Goal: Task Accomplishment & Management: Manage account settings

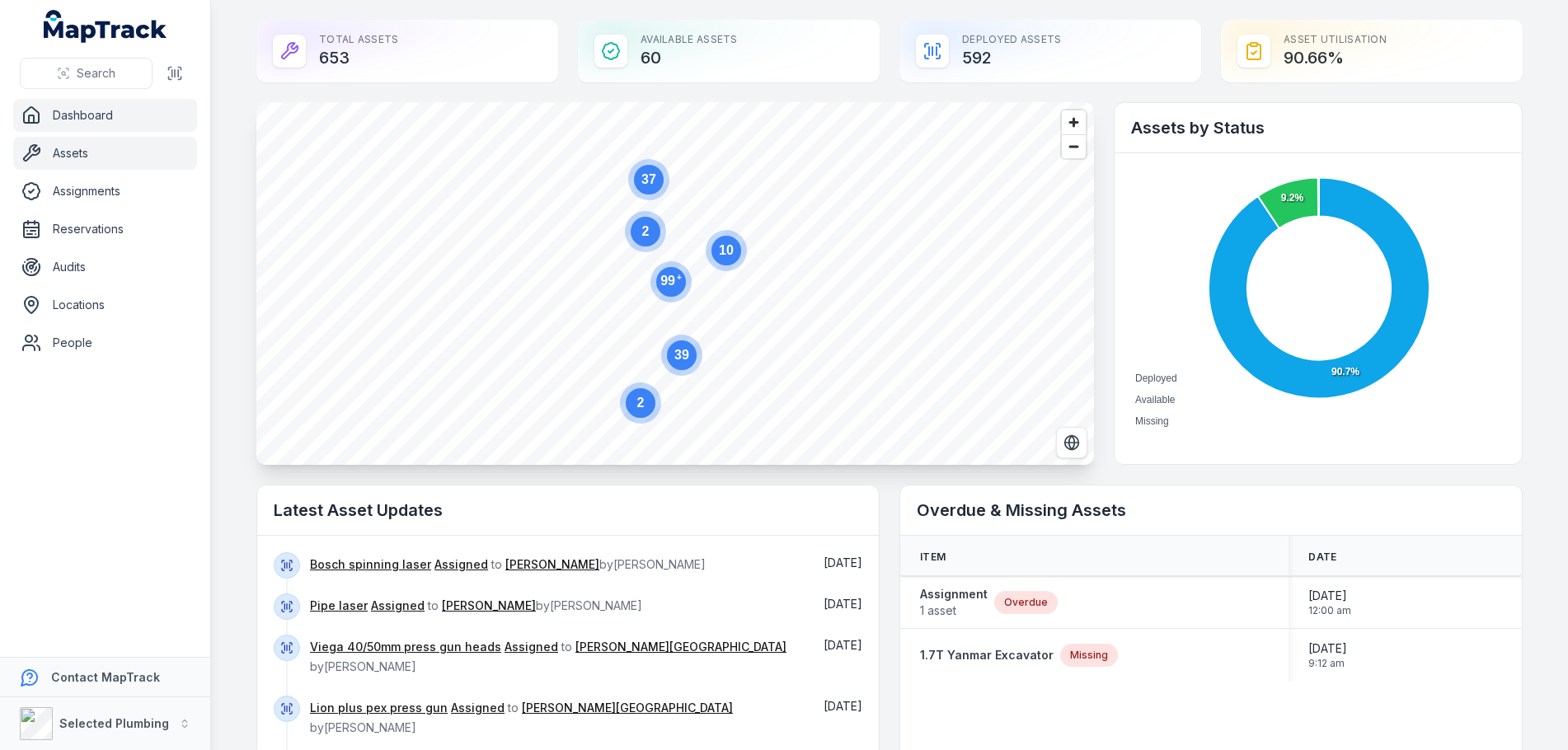
click at [87, 151] on link "Assets" at bounding box center [105, 153] width 184 height 33
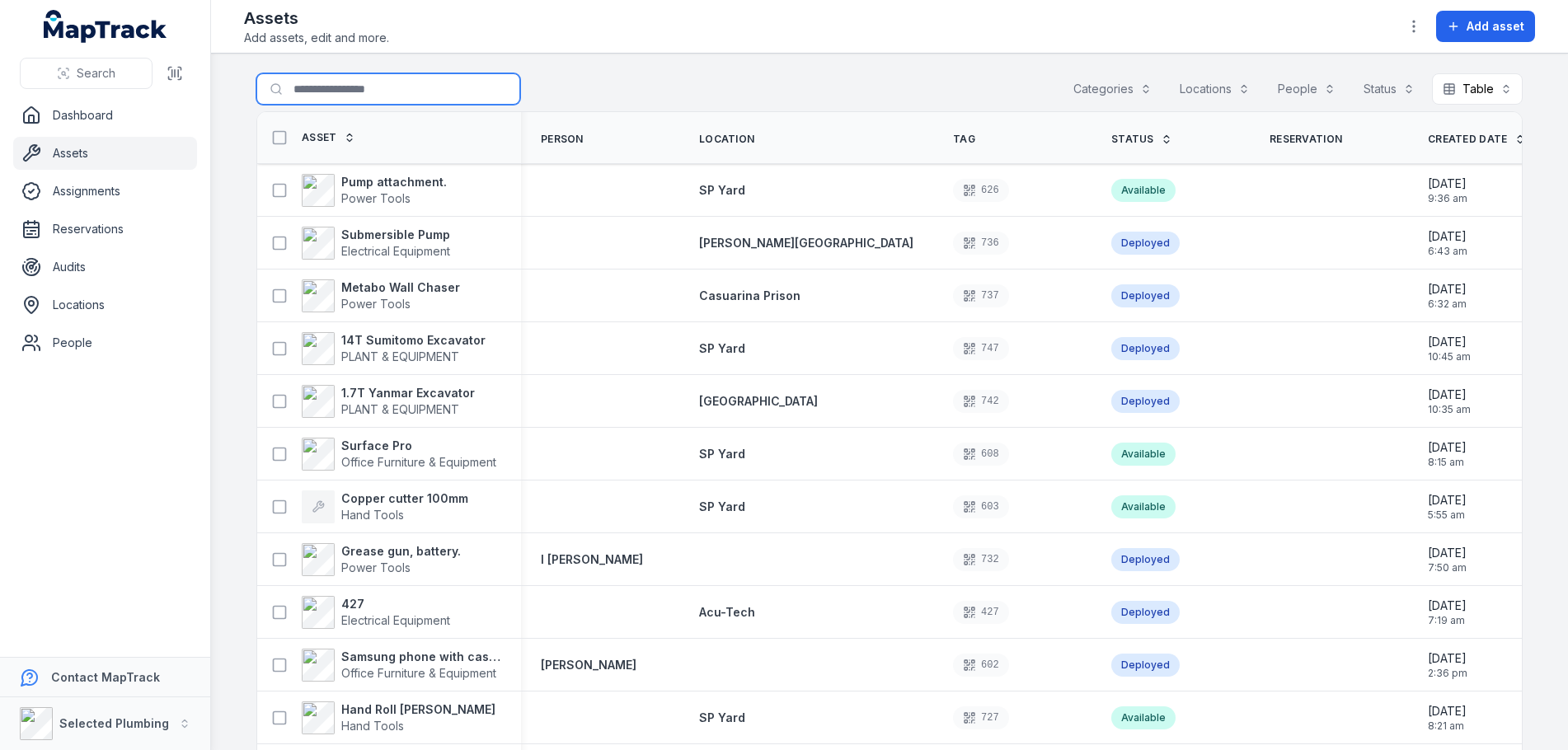
click at [325, 84] on input "Search for assets" at bounding box center [388, 88] width 264 height 31
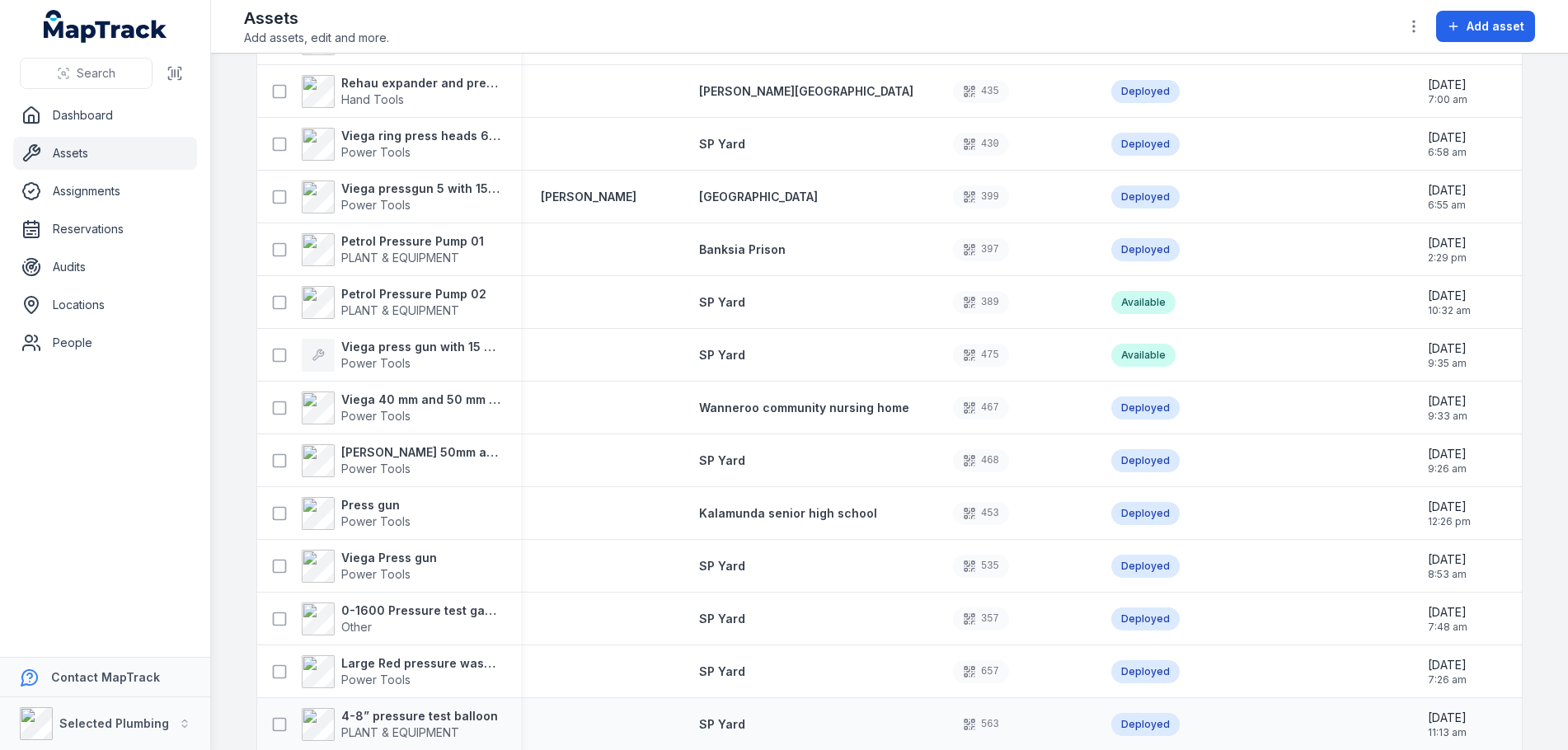
scroll to position [695, 0]
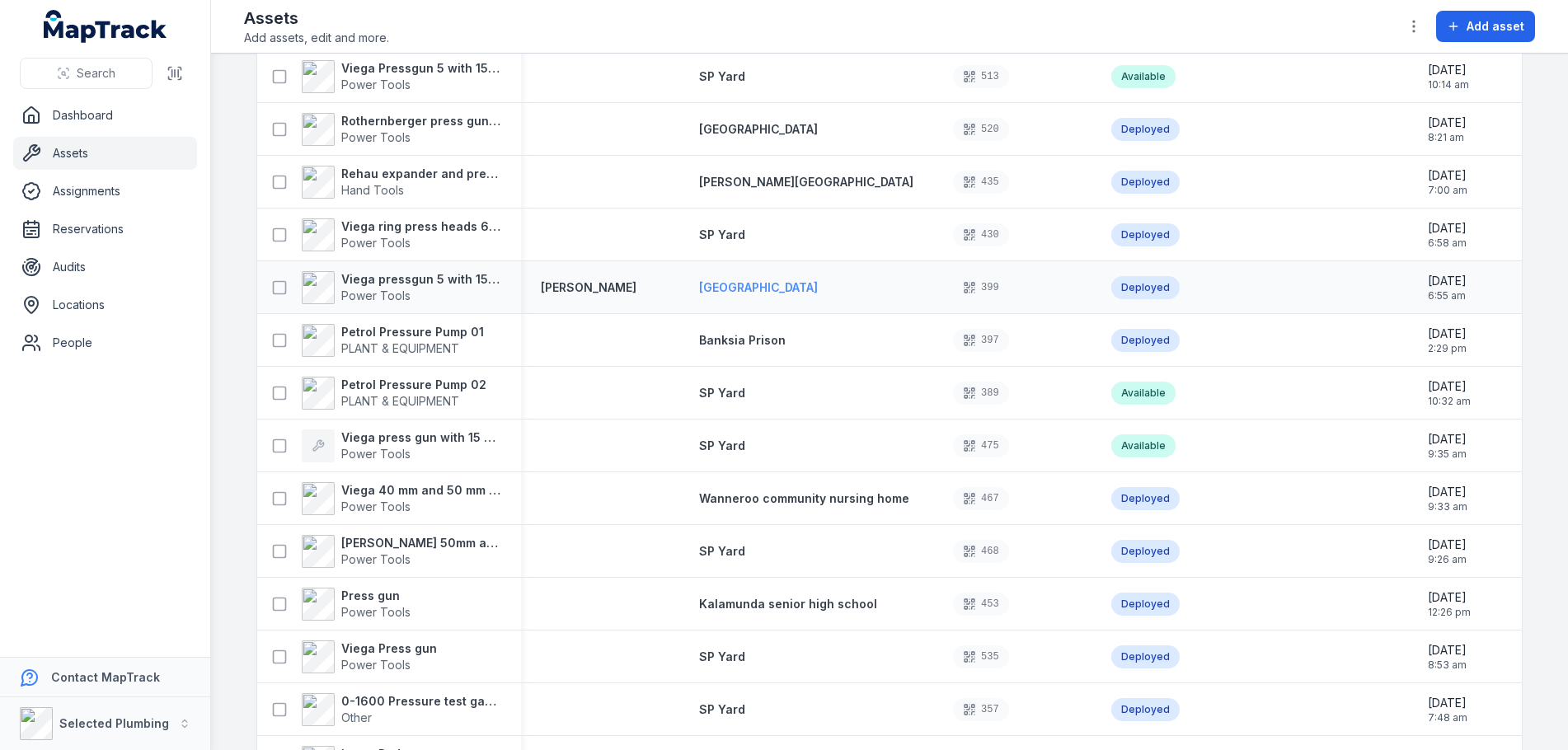
type input "*****"
click at [787, 287] on span "[GEOGRAPHIC_DATA]" at bounding box center [758, 287] width 119 height 14
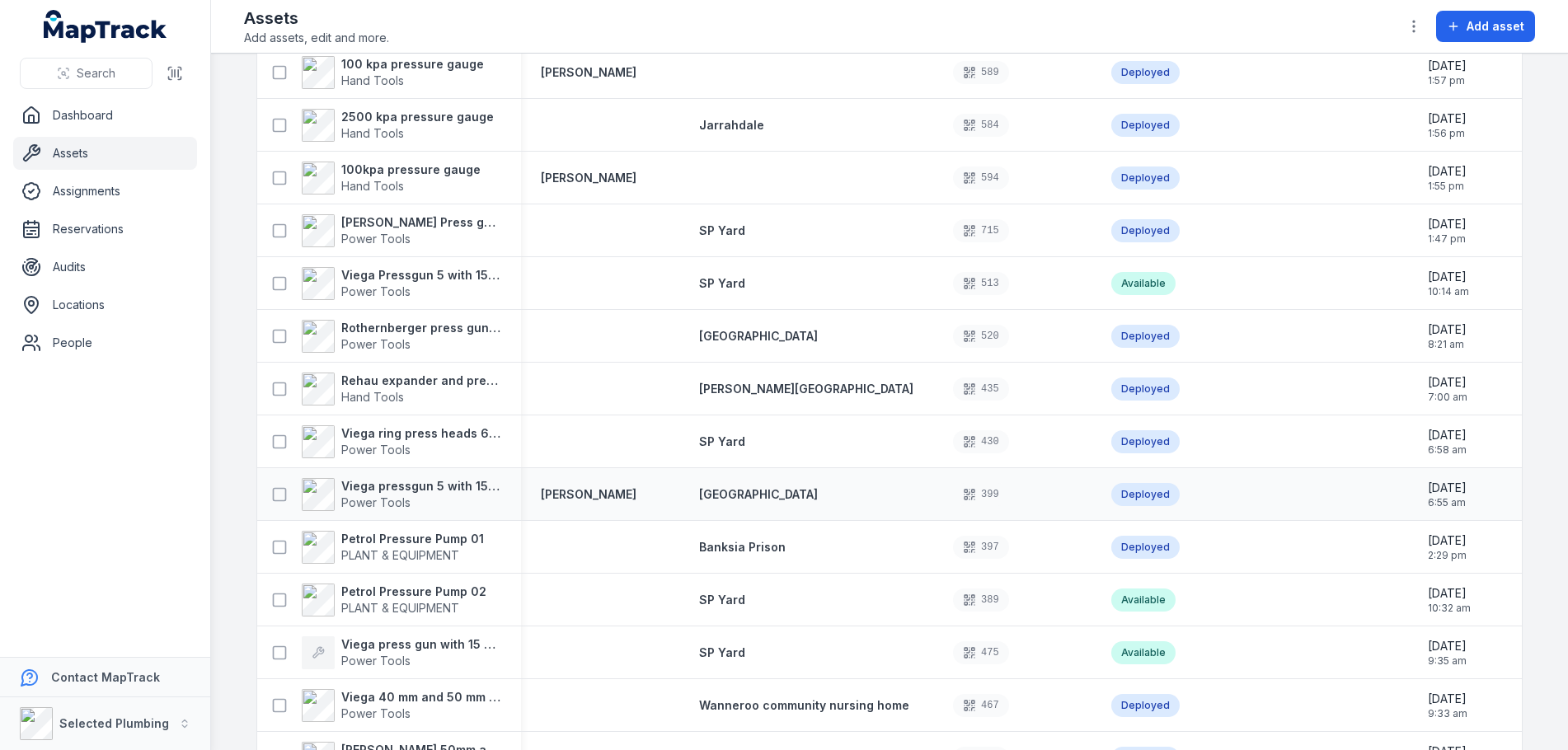
scroll to position [494, 0]
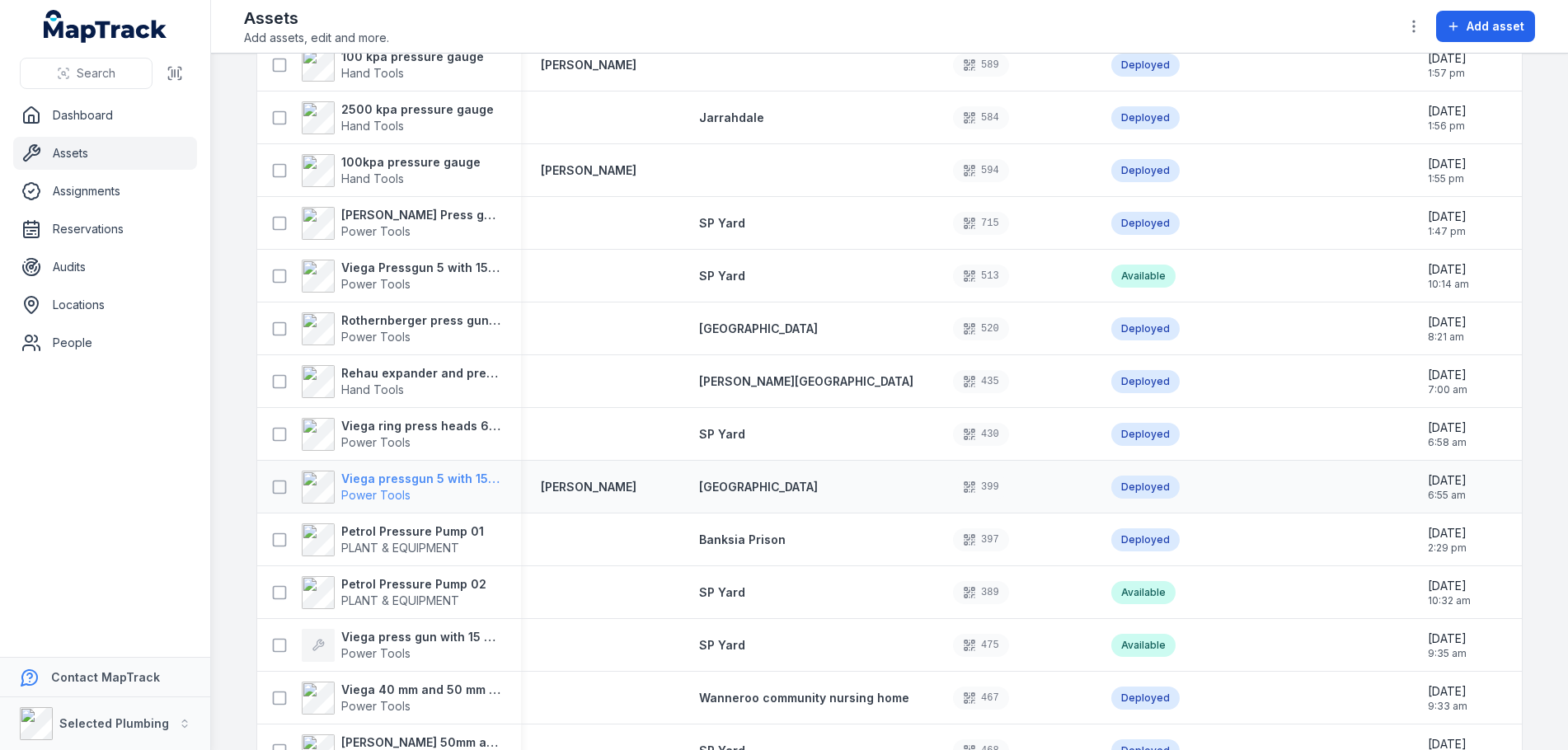
click at [401, 480] on strong "Viega pressgun 5 with 15mm, 20mm ,25mm & 32mm heads" at bounding box center [421, 479] width 160 height 17
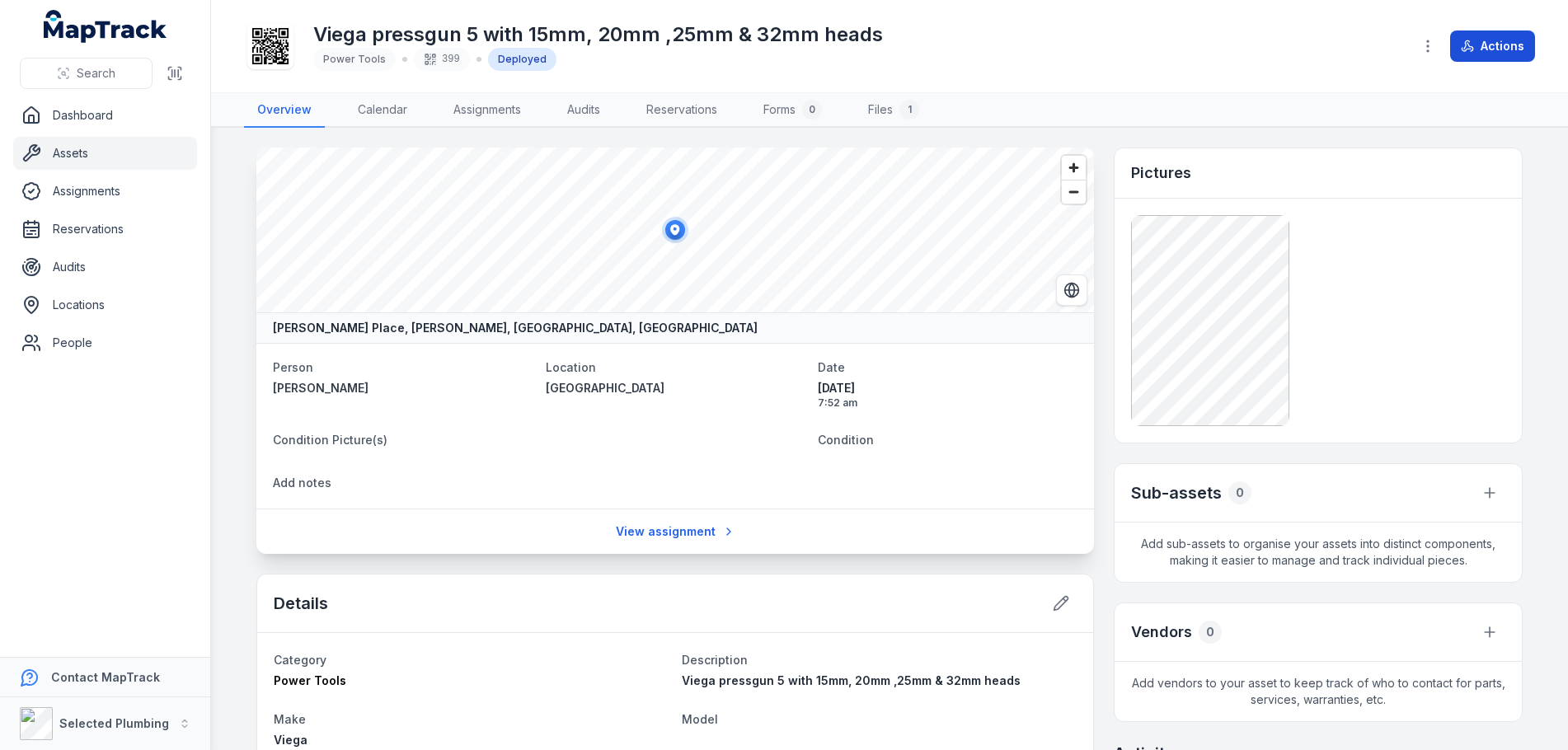
click at [1498, 46] on button "Actions" at bounding box center [1492, 45] width 85 height 31
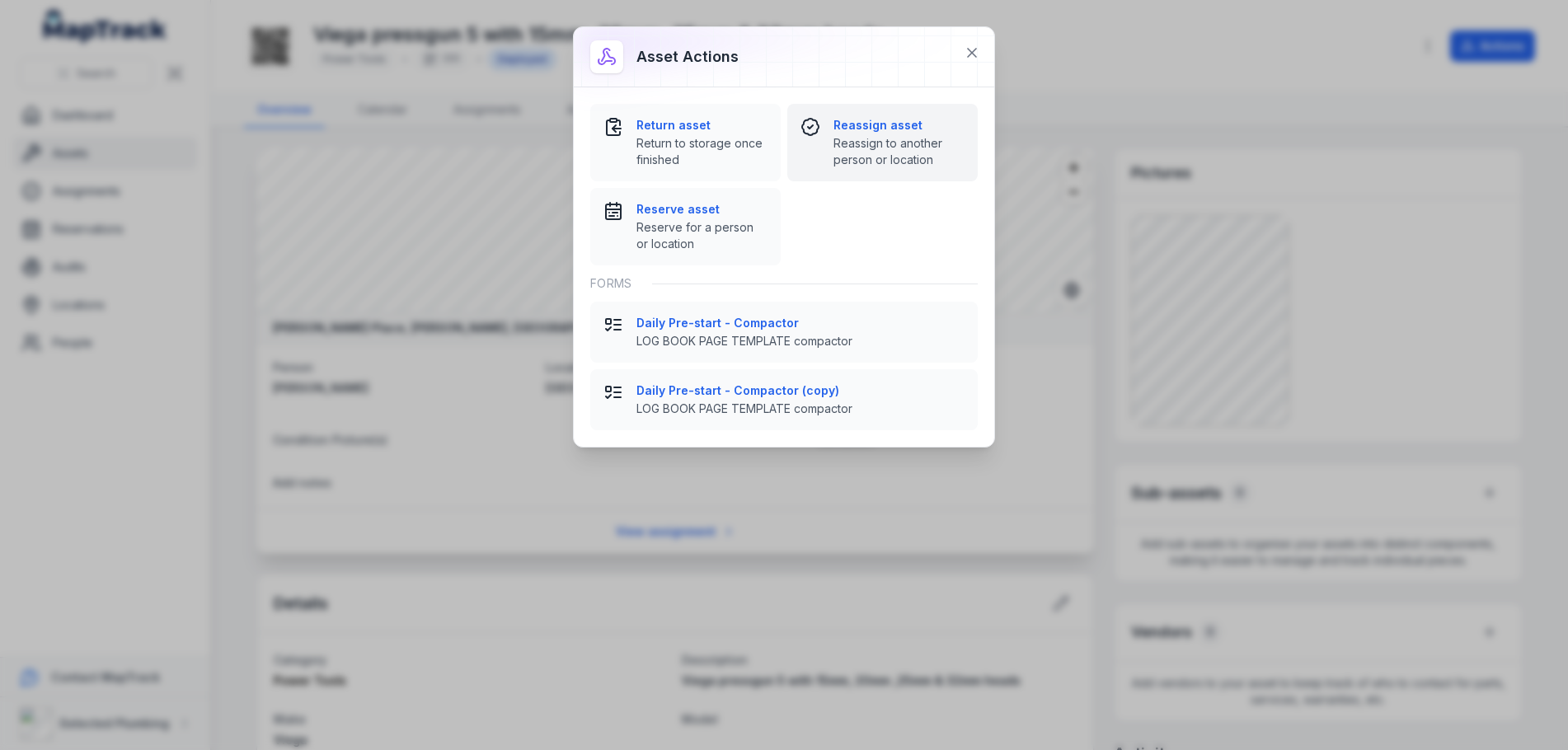
click at [865, 130] on strong "Reassign asset" at bounding box center [899, 125] width 131 height 17
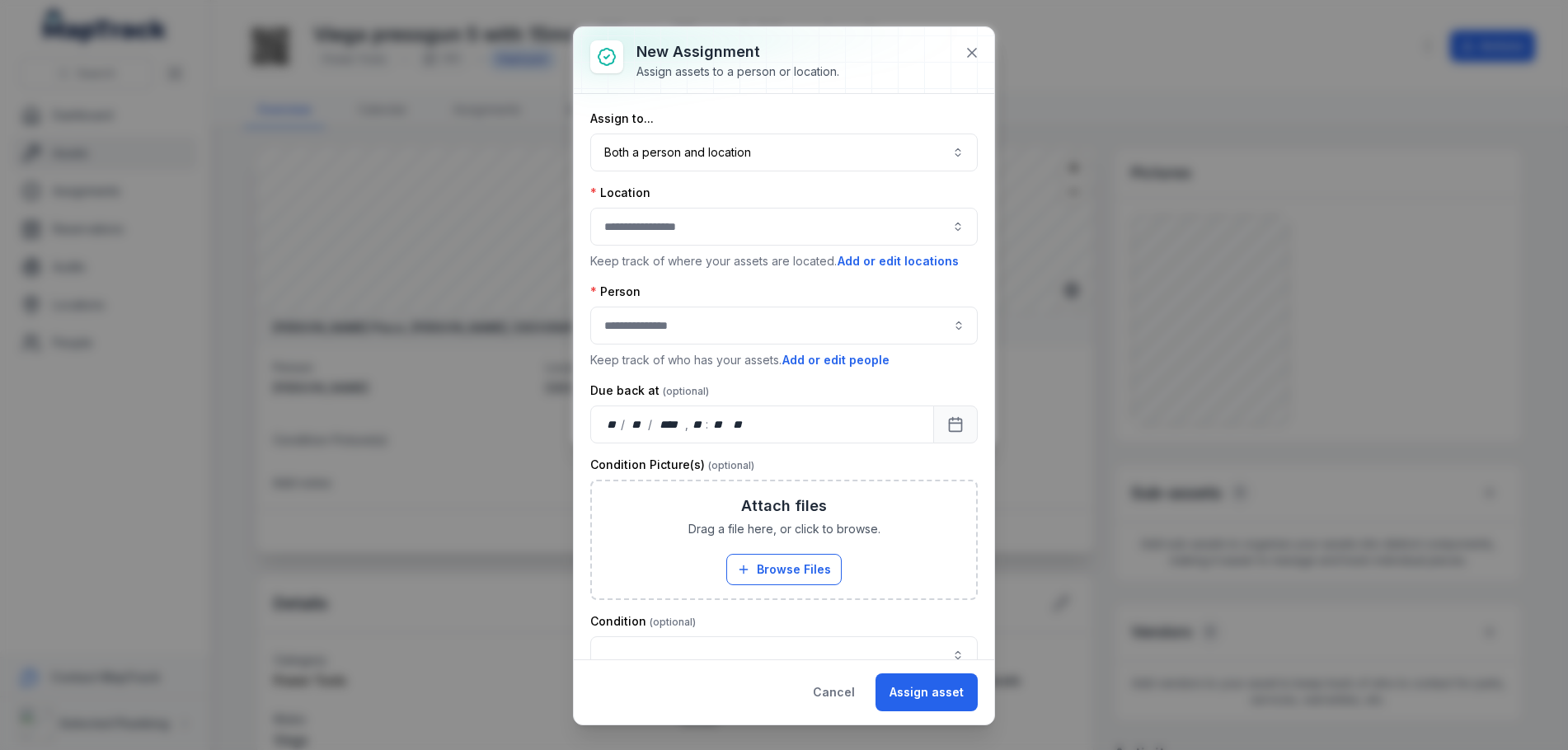
click at [687, 235] on button "button" at bounding box center [784, 226] width 388 height 38
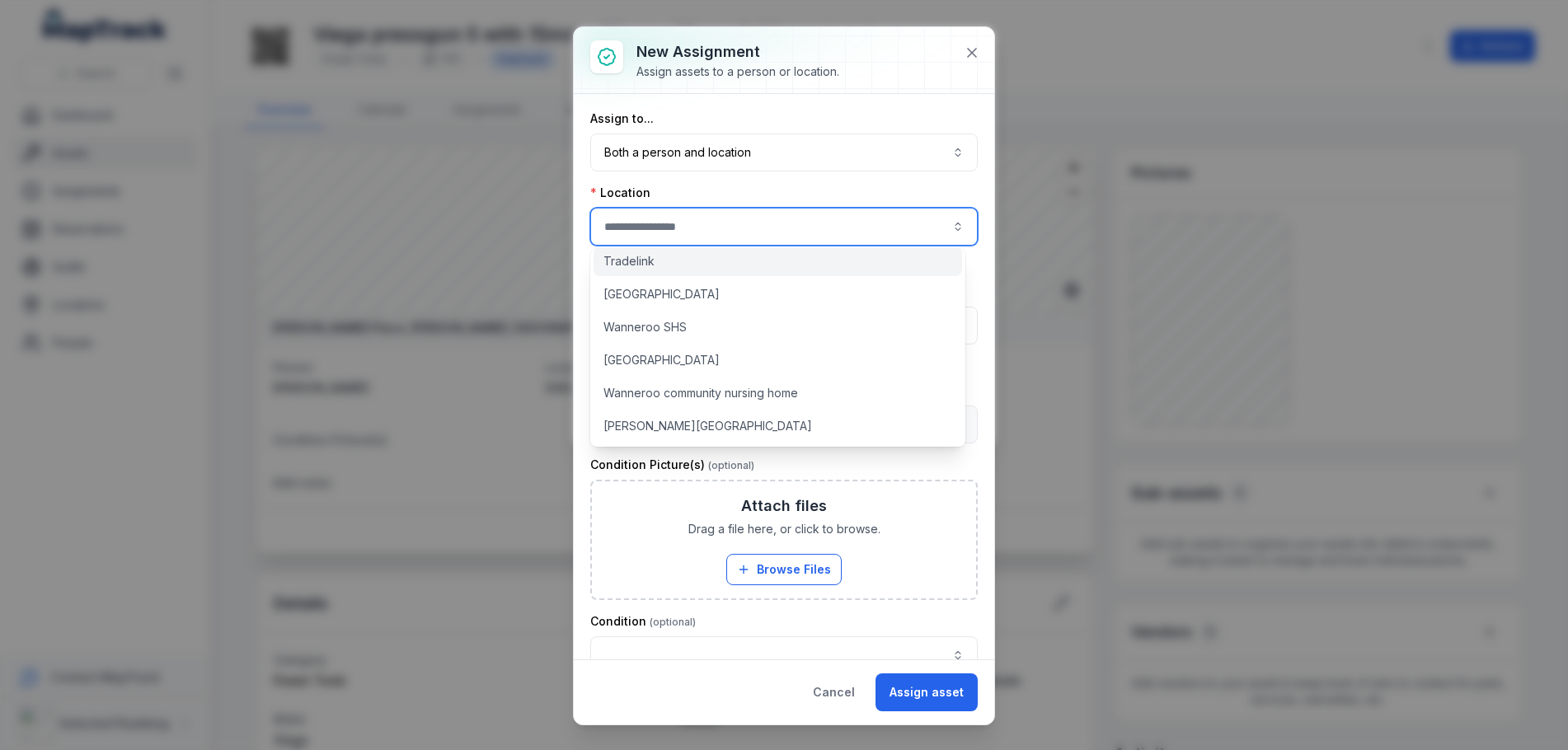
scroll to position [1494, 0]
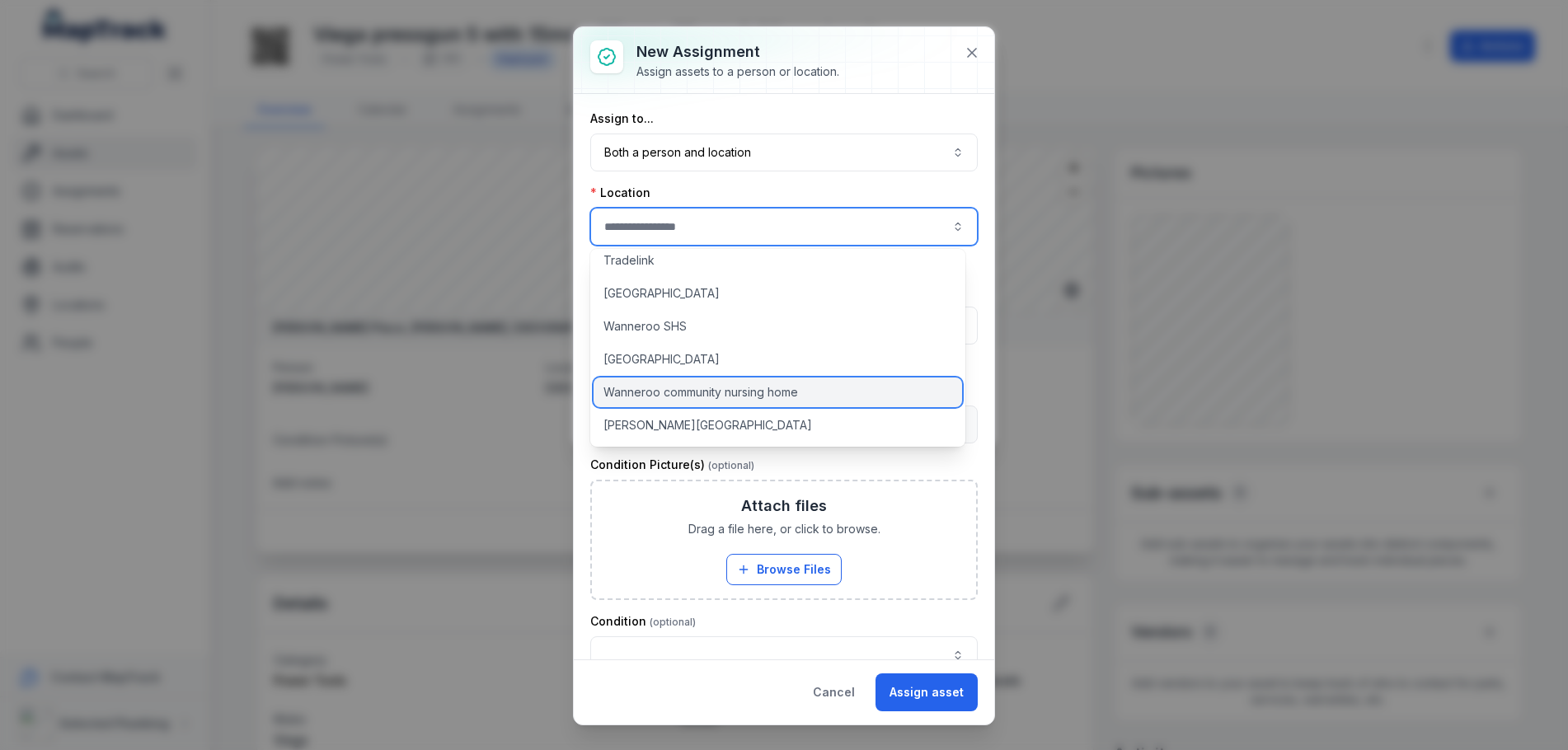
click at [753, 394] on span "Wanneroo community nursing home" at bounding box center [700, 393] width 194 height 17
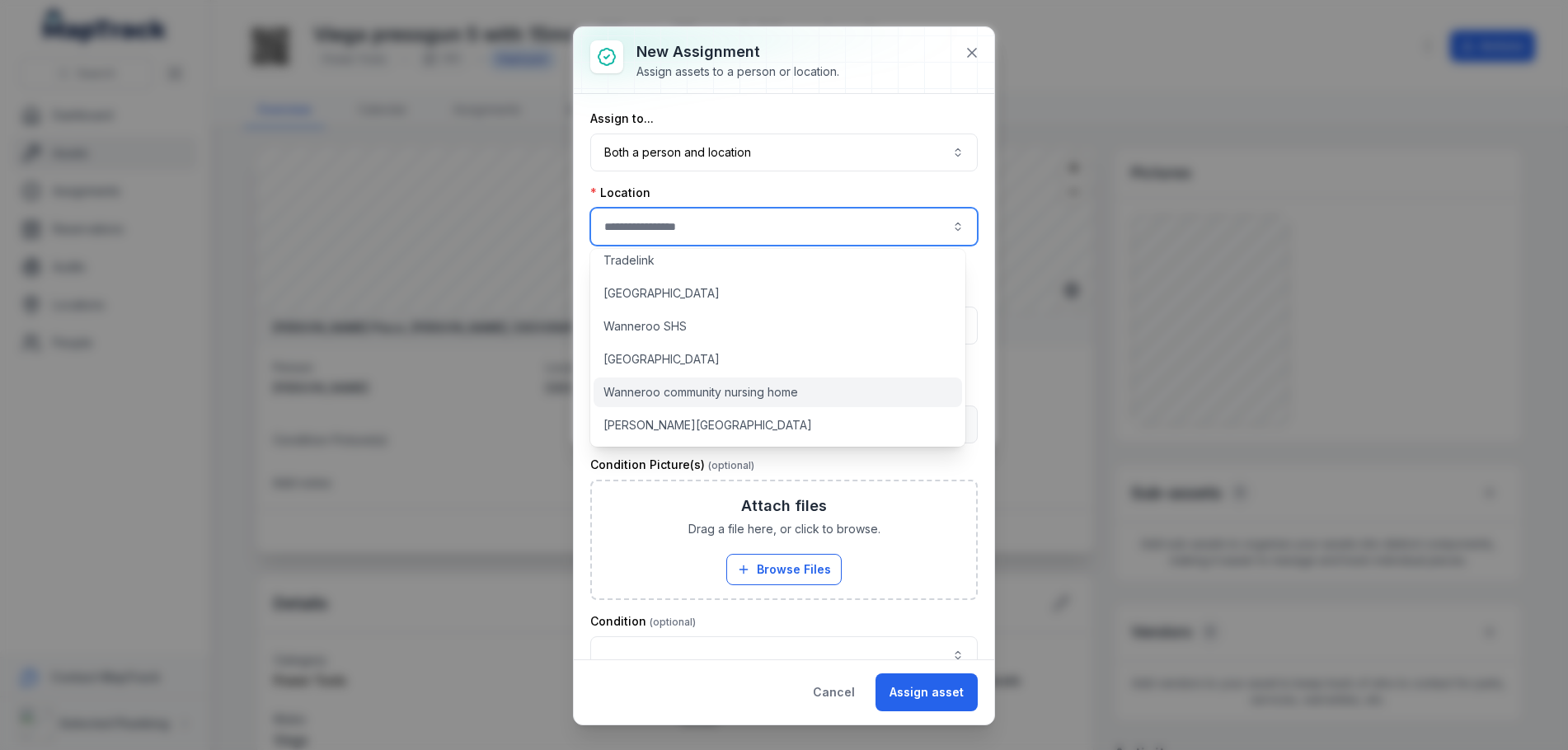
type input "**********"
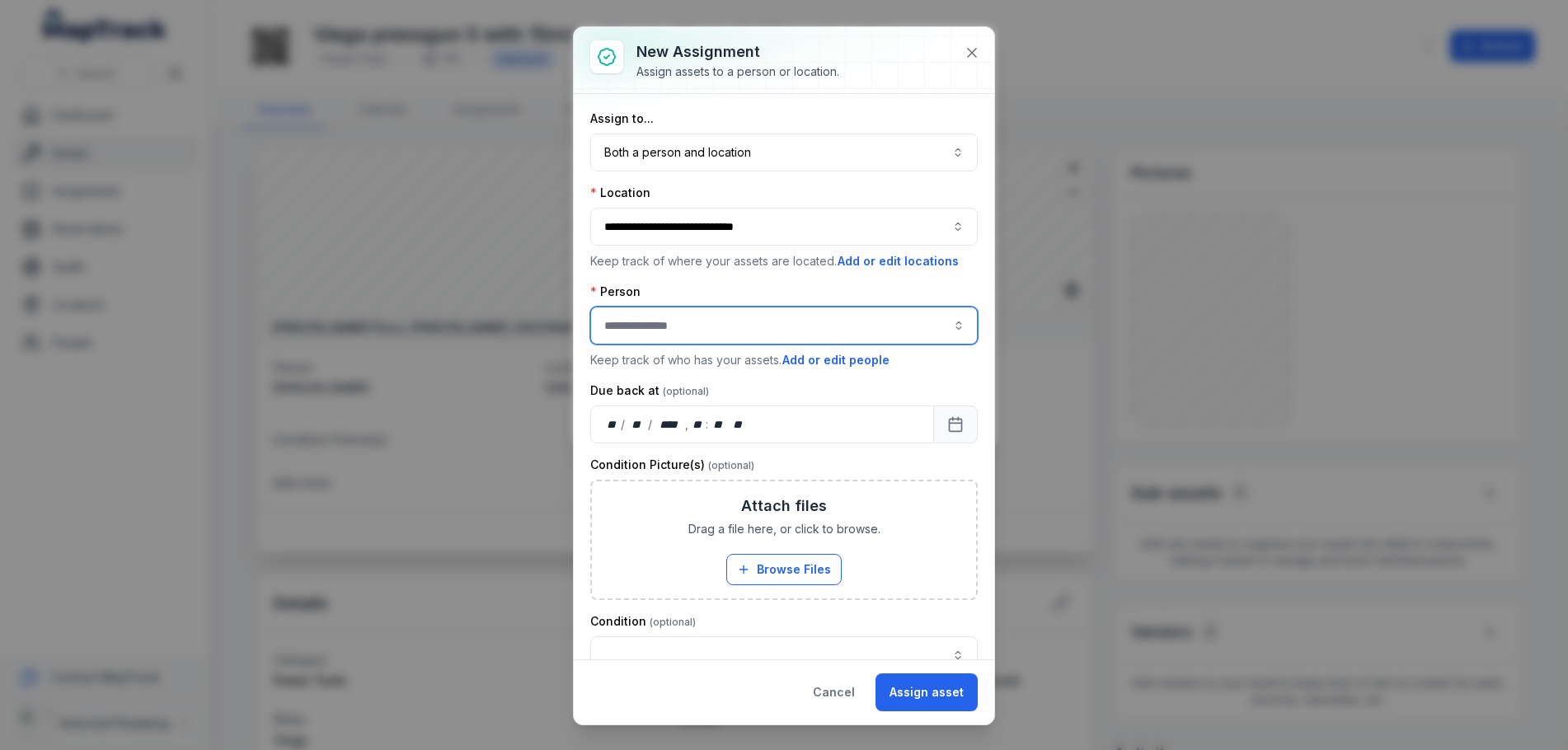
click at [705, 325] on input "assignment-add:person-label" at bounding box center [784, 325] width 388 height 38
click at [700, 404] on span "[PERSON_NAME]" at bounding box center [654, 402] width 92 height 17
type input "**********"
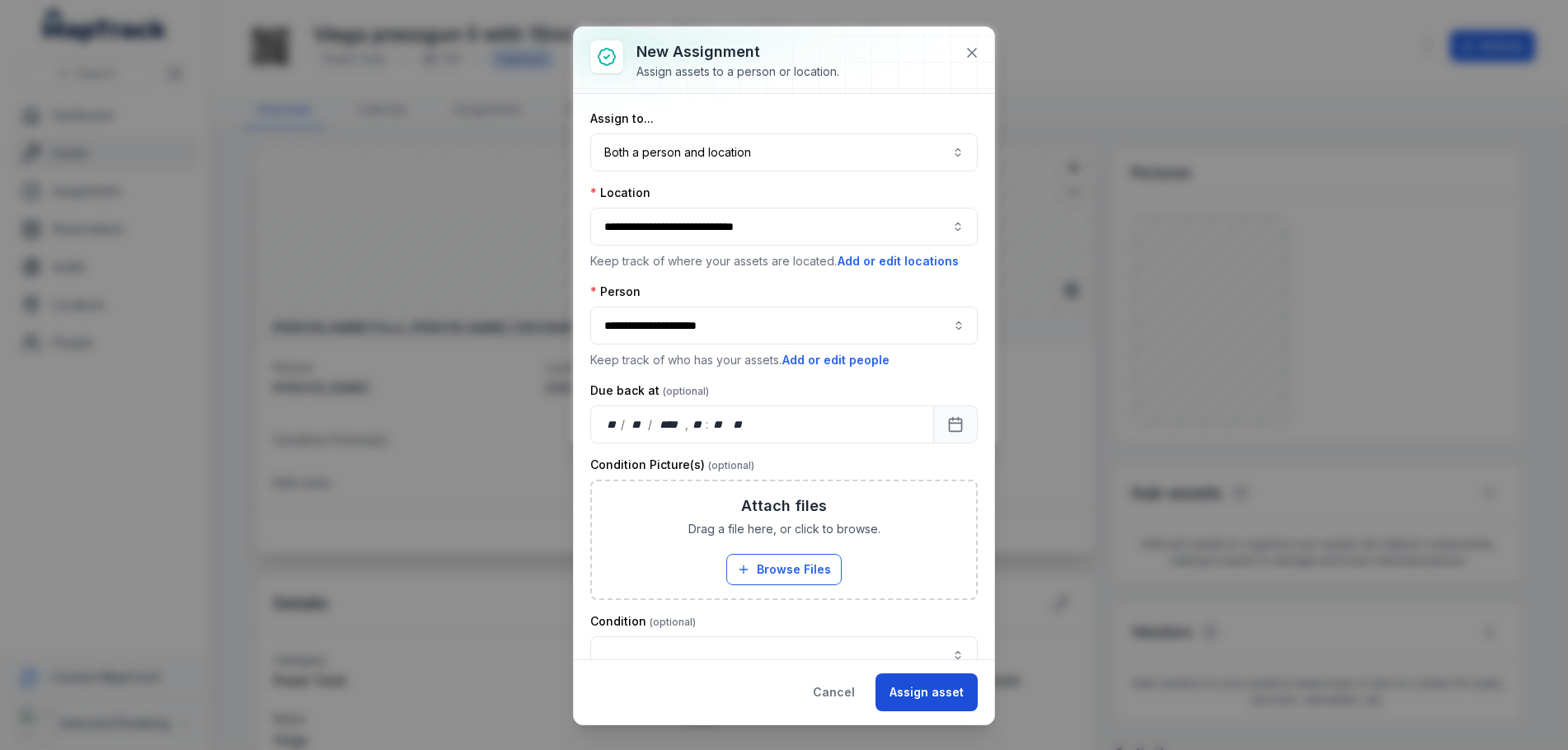
click at [929, 693] on button "Assign asset" at bounding box center [927, 692] width 103 height 38
